Goal: Information Seeking & Learning: Learn about a topic

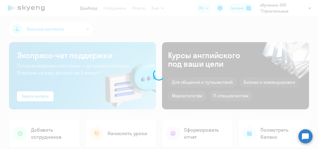
select select "30"
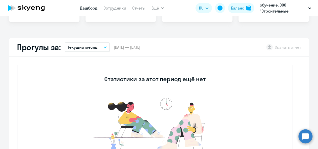
select select "30"
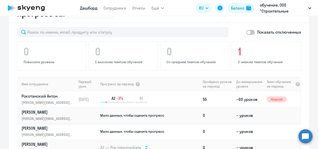
scroll to position [275, 0]
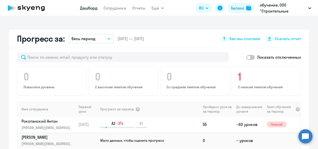
click at [33, 123] on p "Рокотанский Антон" at bounding box center [48, 121] width 52 height 6
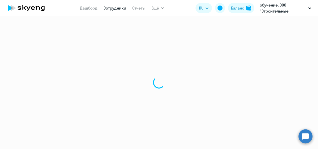
select select "english"
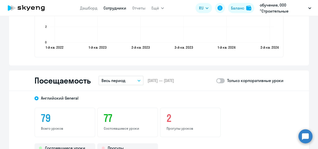
scroll to position [501, 0]
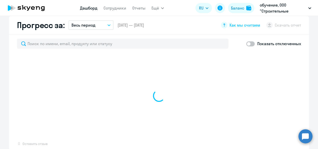
scroll to position [300, 0]
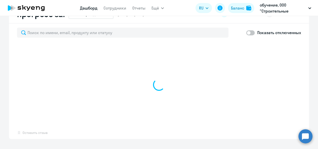
select select "30"
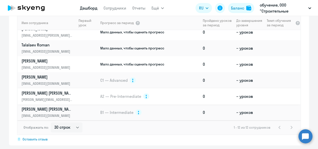
scroll to position [368, 0]
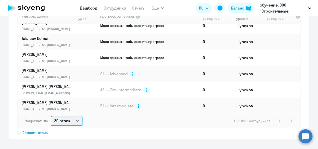
click at [75, 121] on select "30 строк 50 строк 100 строк" at bounding box center [67, 121] width 32 height 10
click at [51, 116] on select "30 строк 50 строк 100 строк" at bounding box center [67, 121] width 32 height 10
click at [290, 120] on div "1 - 12 из 12 сотрудников" at bounding box center [264, 121] width 61 height 6
click at [286, 118] on div "1 - 12 из 12 сотрудников" at bounding box center [264, 121] width 61 height 6
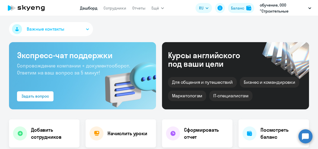
scroll to position [25, 0]
